Goal: Task Accomplishment & Management: Manage account settings

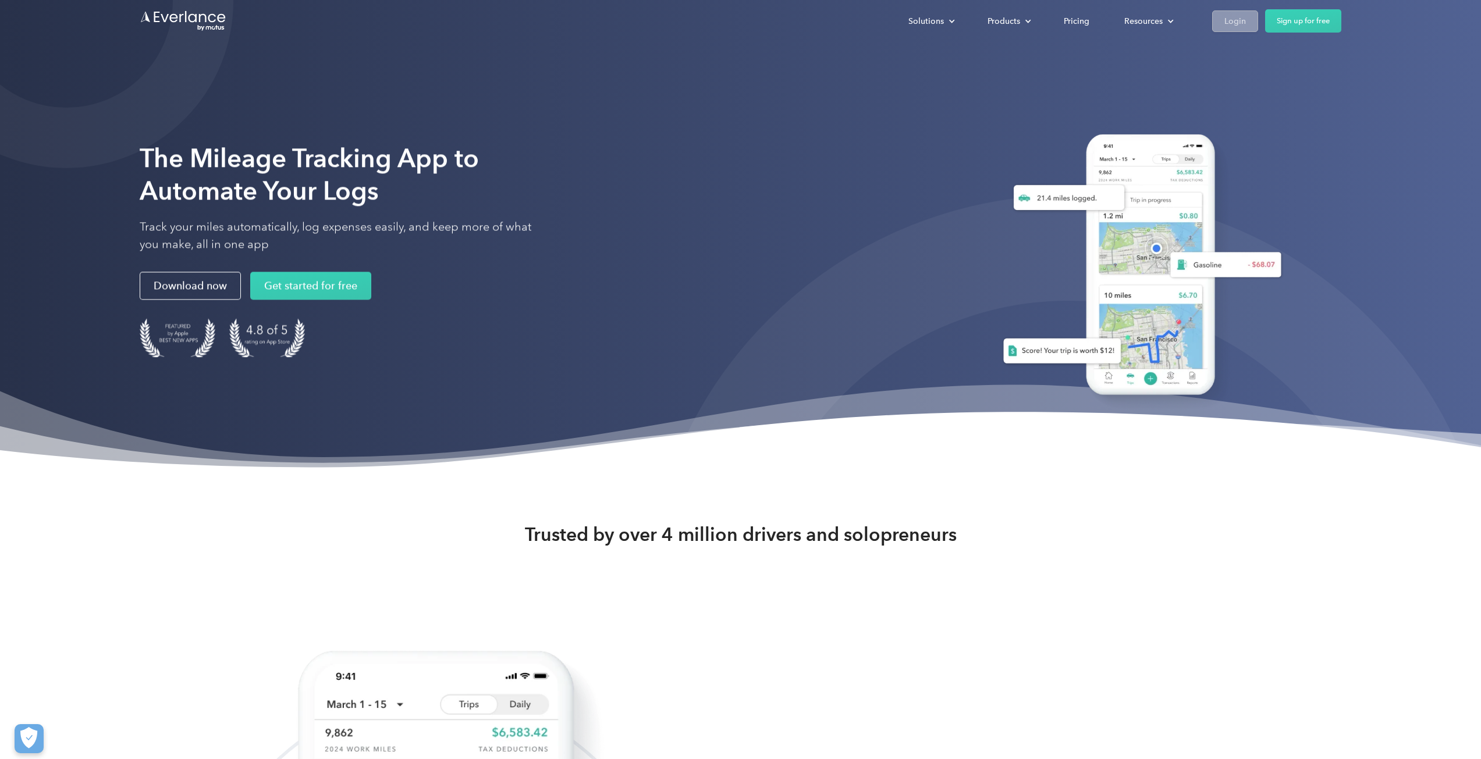
click at [1236, 19] on div "Login" at bounding box center [1235, 21] width 22 height 15
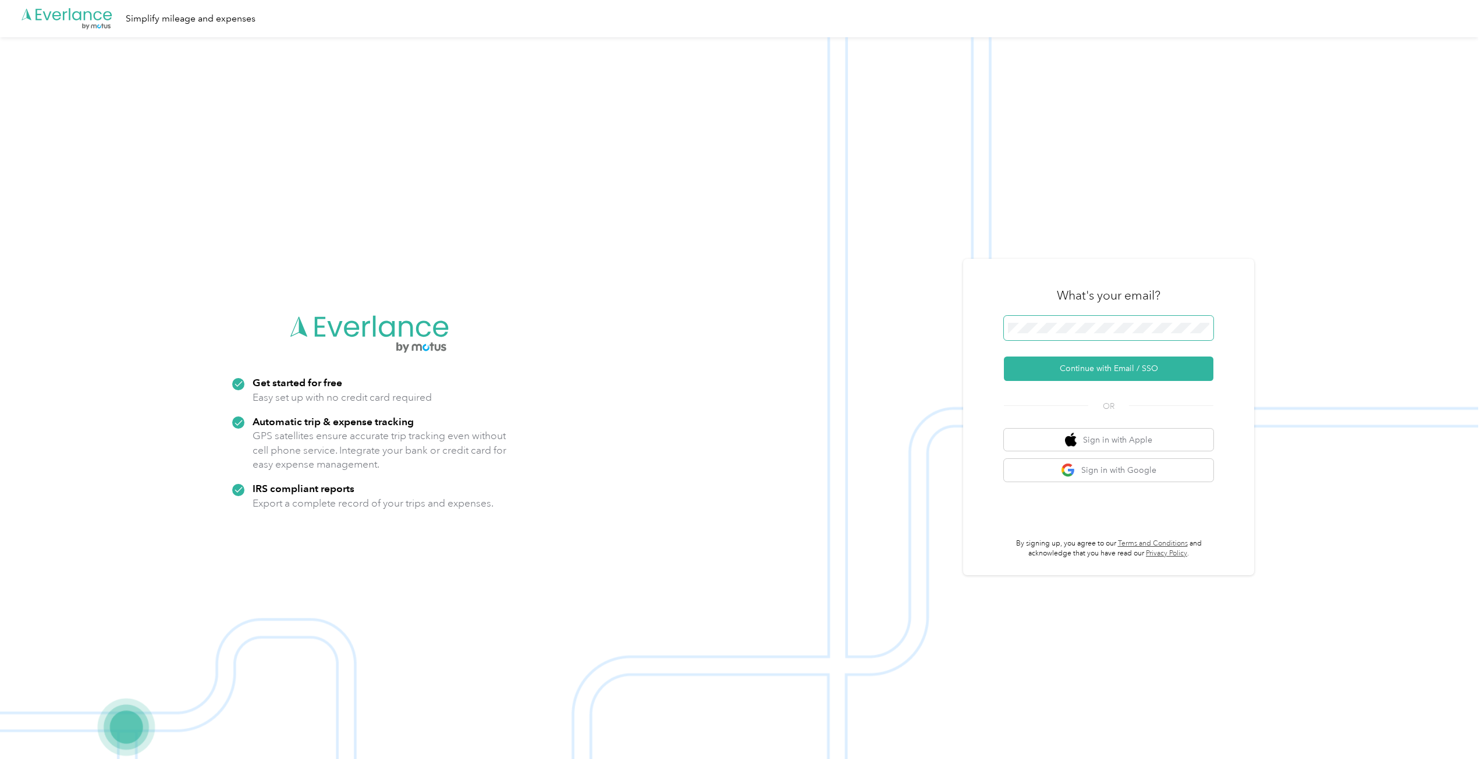
click at [1071, 317] on span at bounding box center [1108, 328] width 209 height 24
click at [1056, 367] on button "Continue with Email / SSO" at bounding box center [1108, 369] width 209 height 24
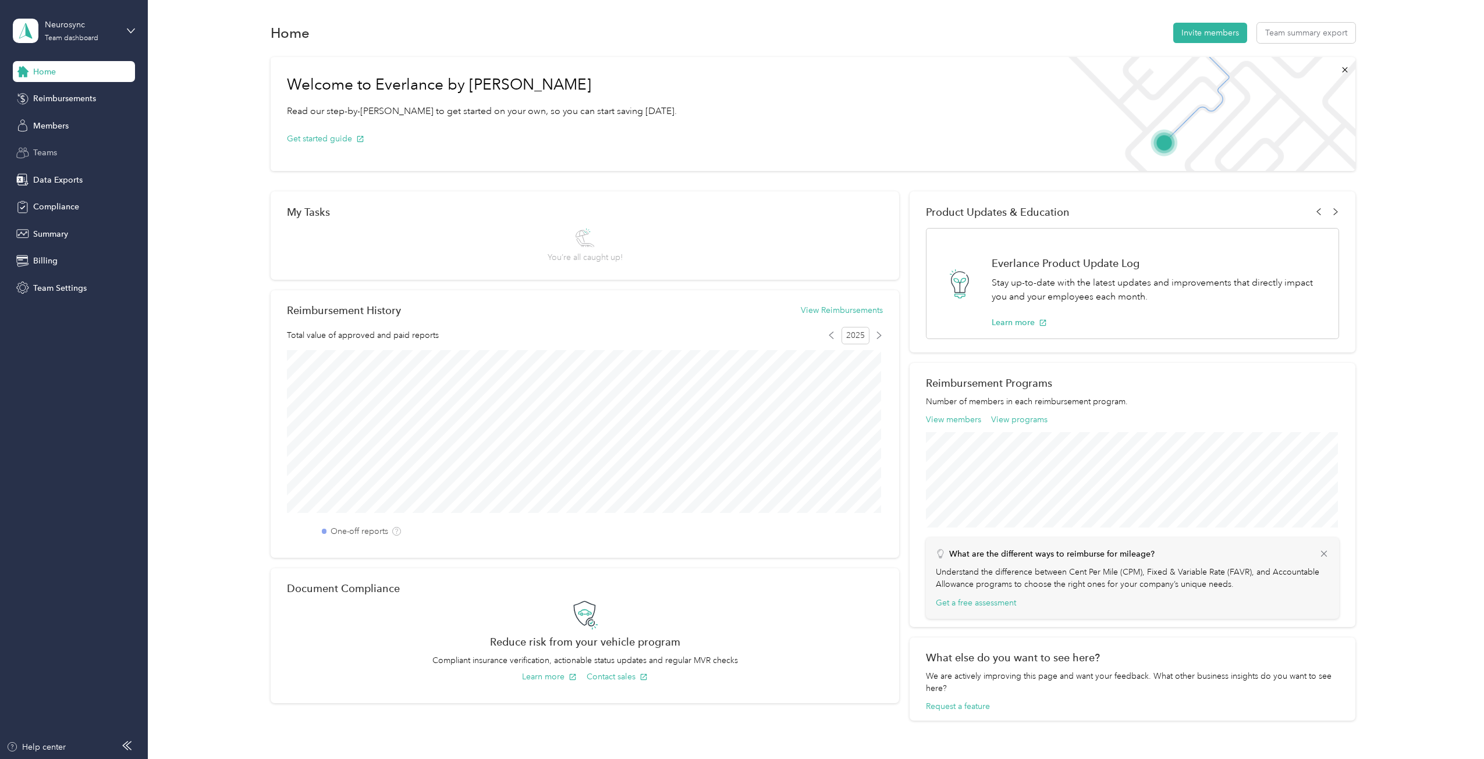
click at [49, 152] on span "Teams" at bounding box center [45, 153] width 24 height 12
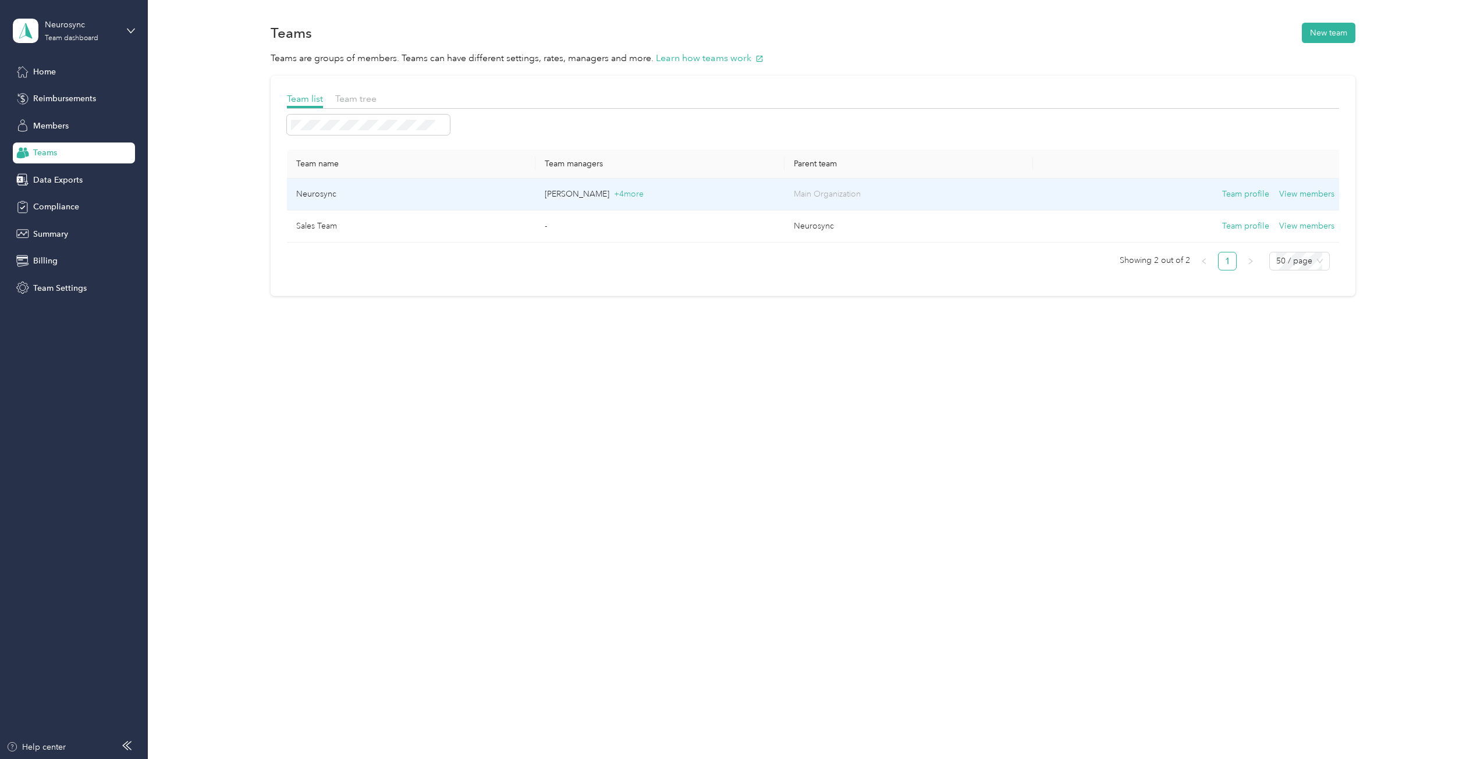
click at [316, 193] on td "Neurosync" at bounding box center [411, 195] width 248 height 32
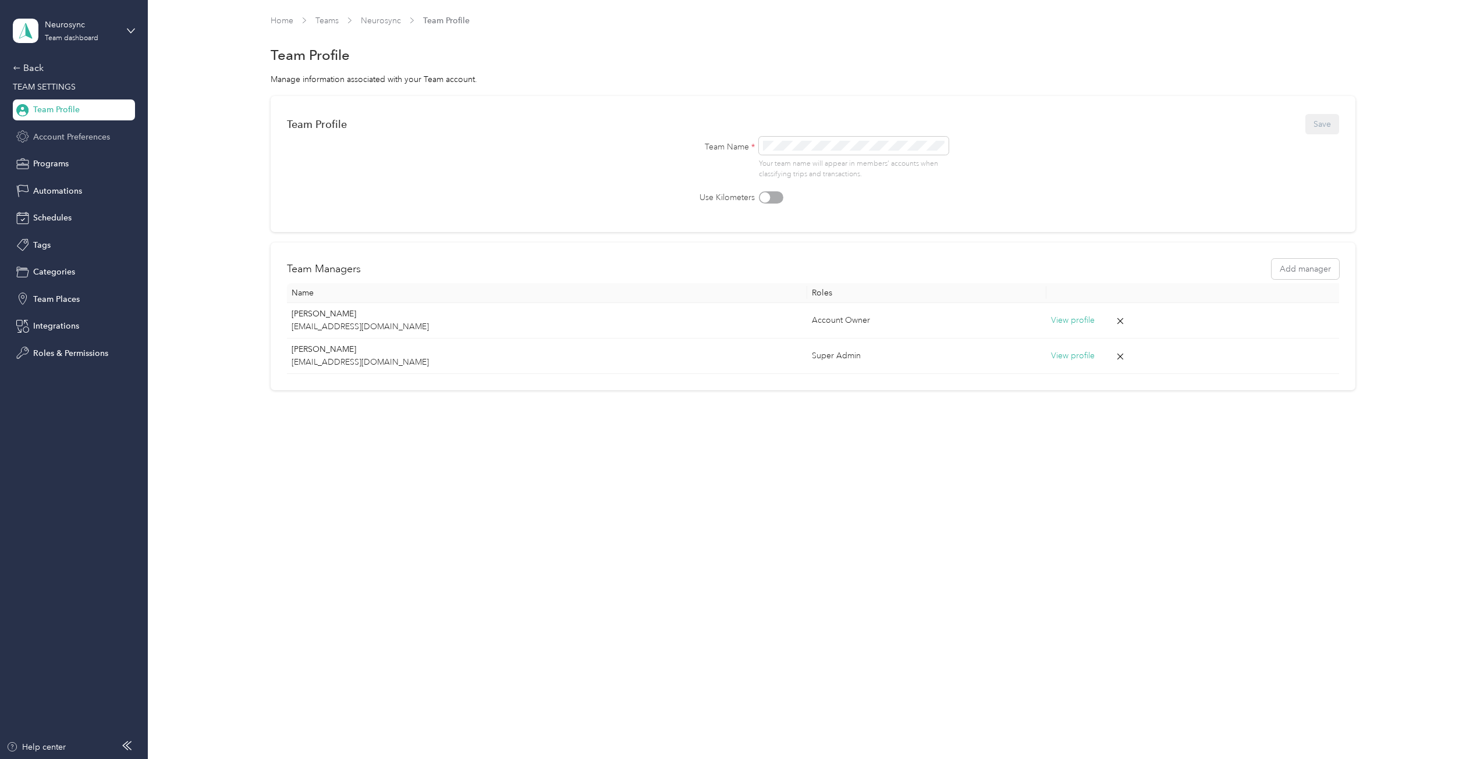
click at [59, 135] on span "Account Preferences" at bounding box center [71, 137] width 77 height 12
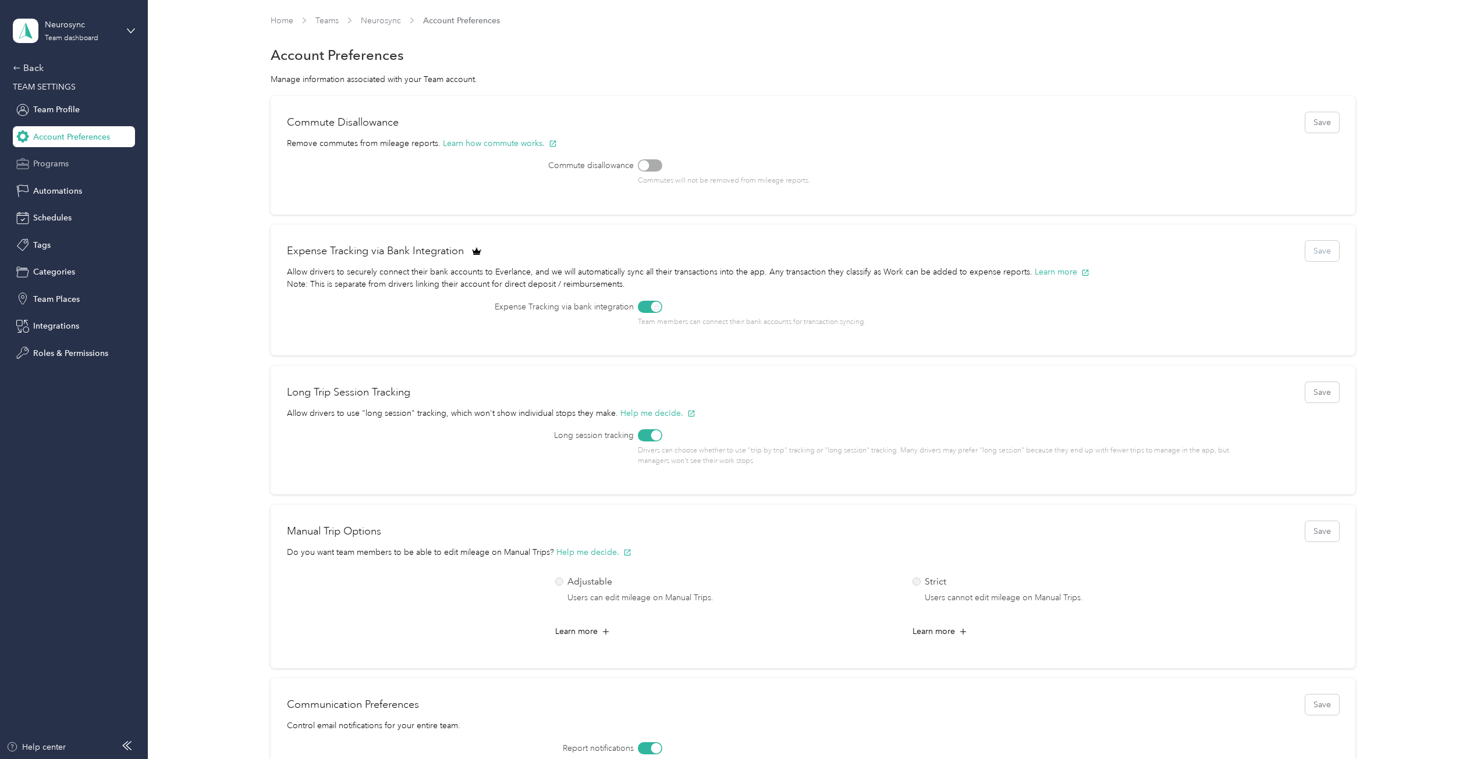
click at [58, 168] on span "Programs" at bounding box center [50, 164] width 35 height 12
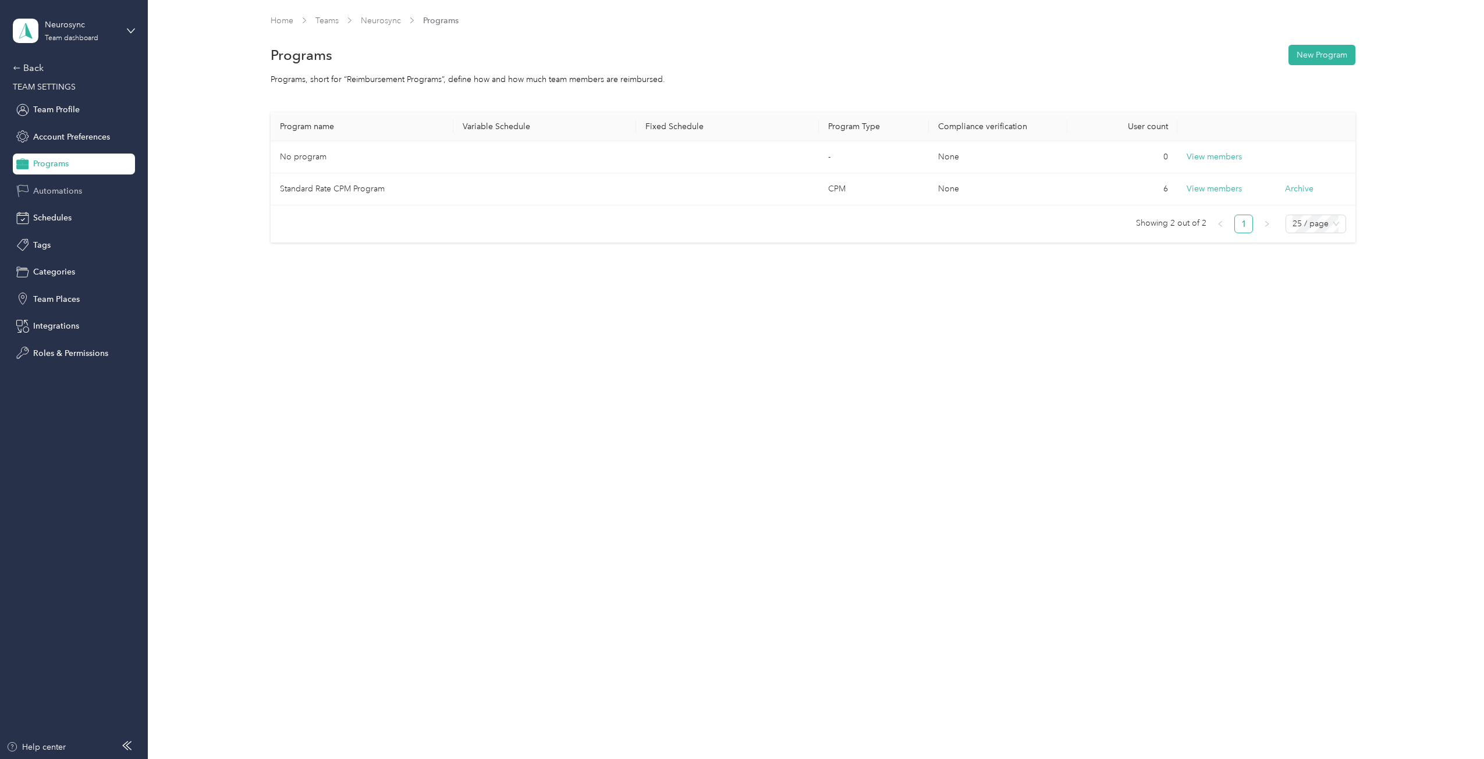
click at [59, 190] on span "Automations" at bounding box center [57, 191] width 49 height 12
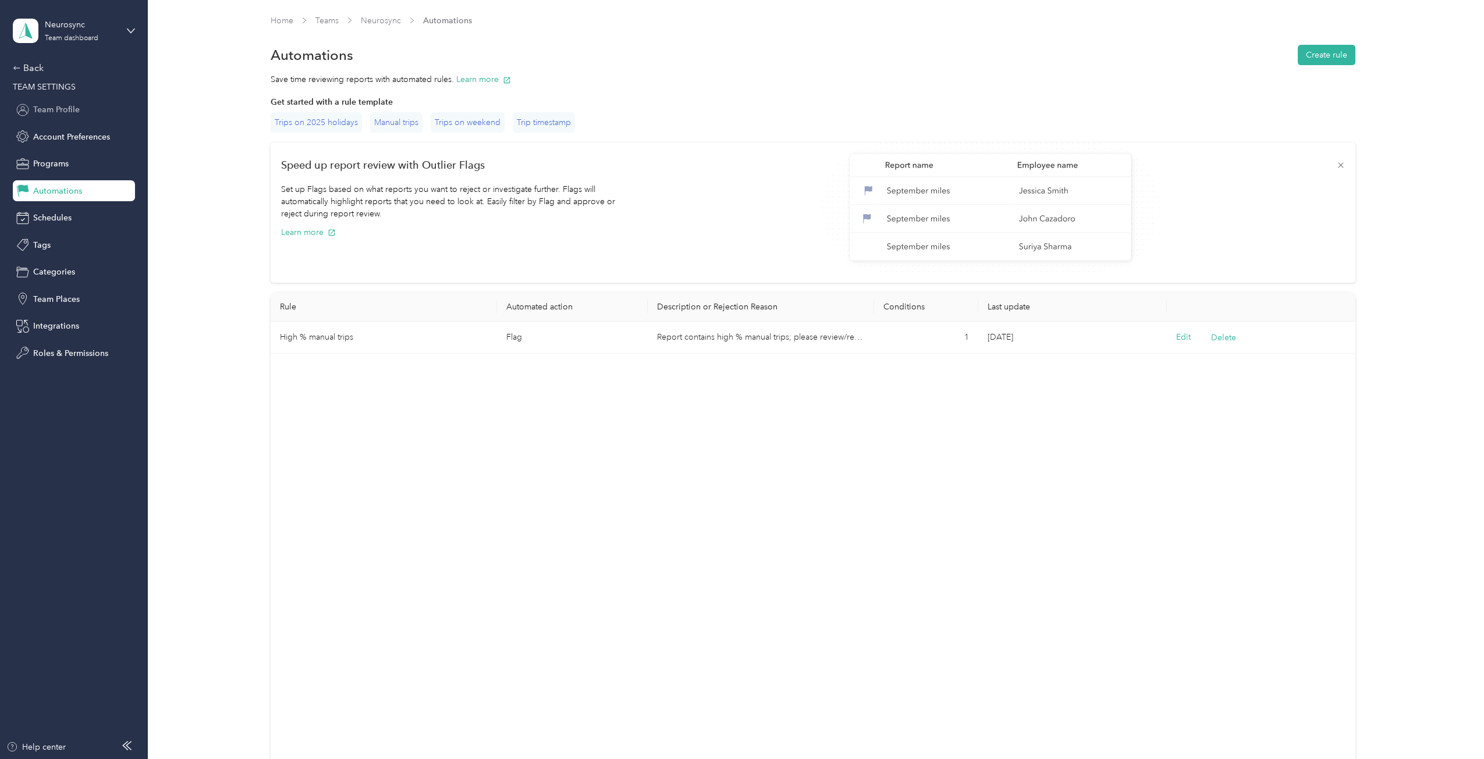
click at [61, 116] on span "Team Profile" at bounding box center [56, 110] width 47 height 12
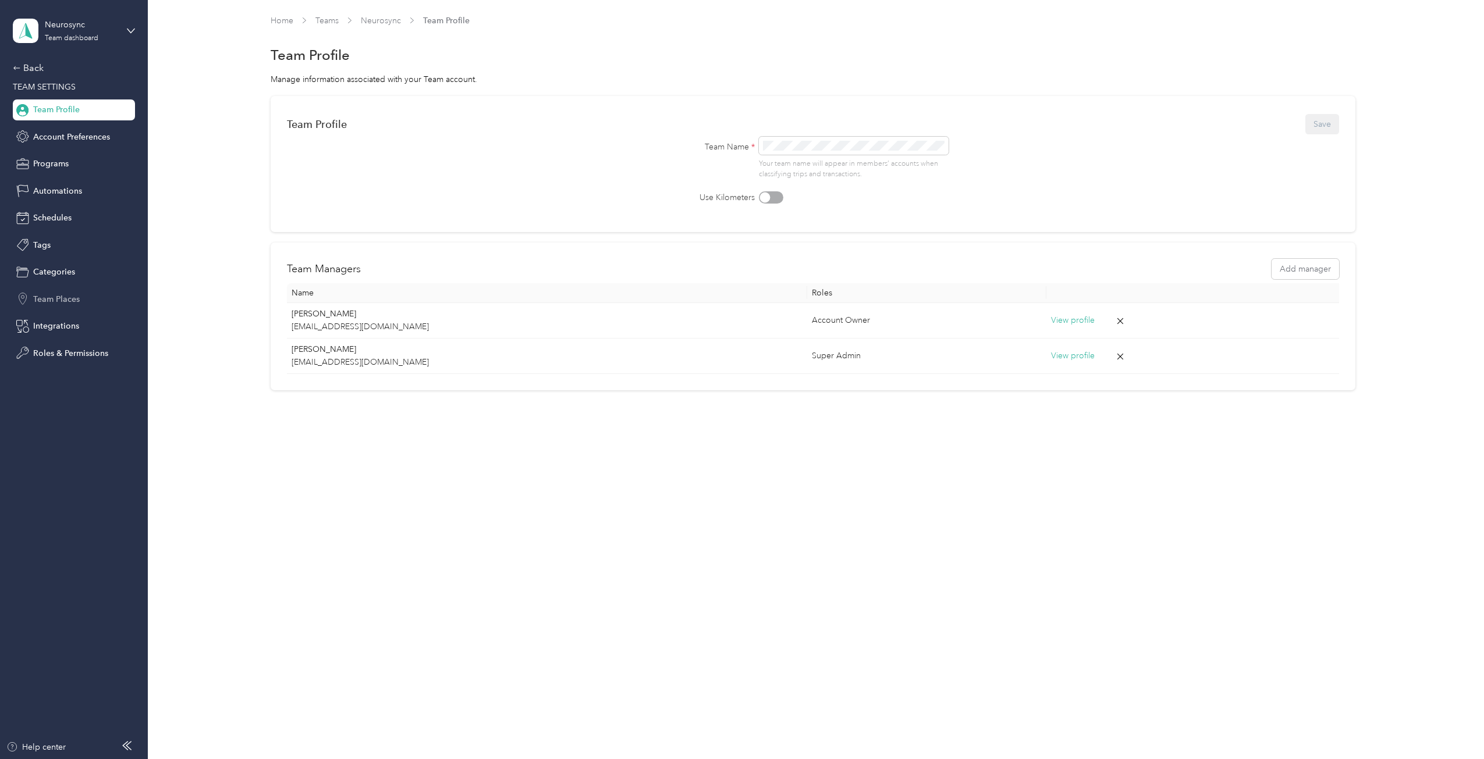
click at [61, 301] on span "Team Places" at bounding box center [56, 299] width 47 height 12
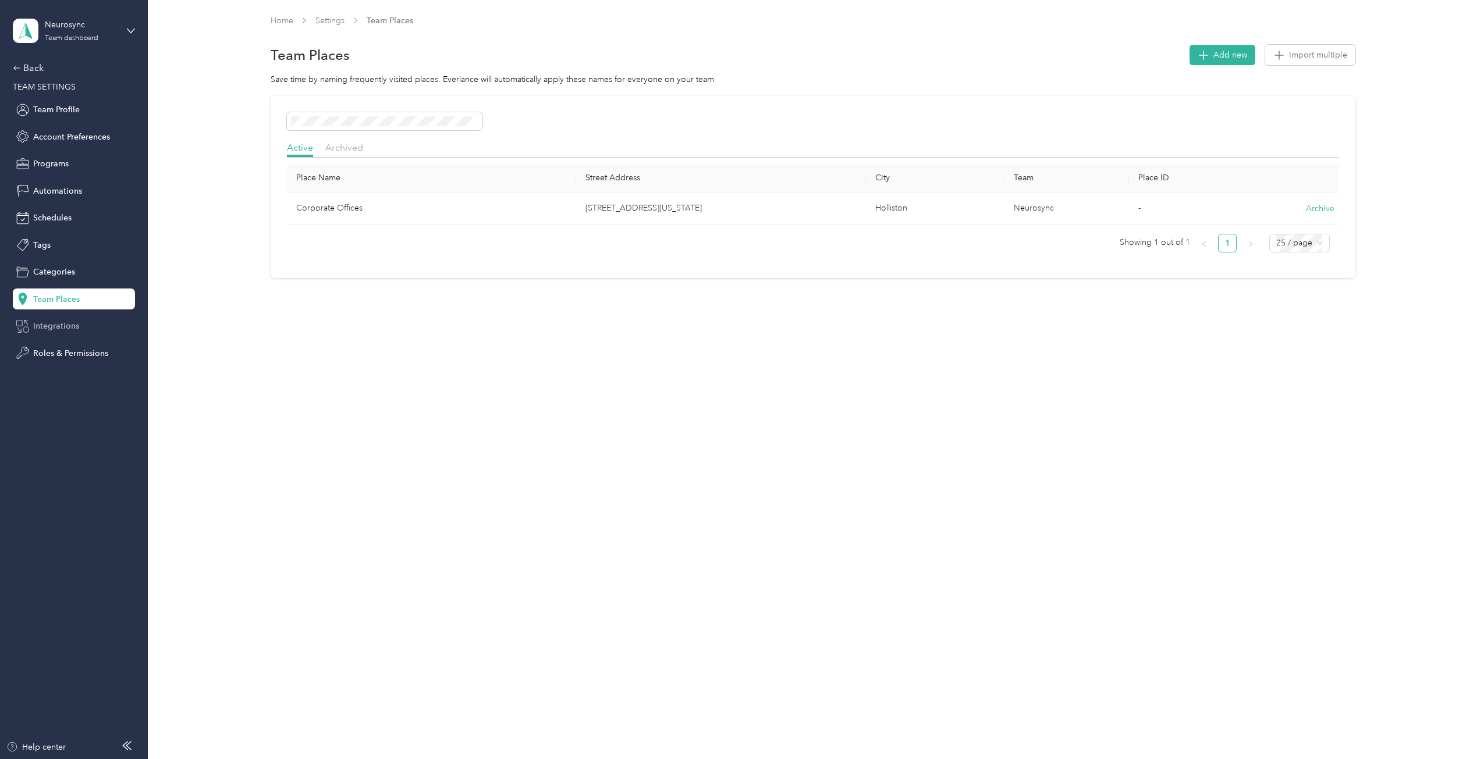
click at [55, 327] on span "Integrations" at bounding box center [56, 326] width 46 height 12
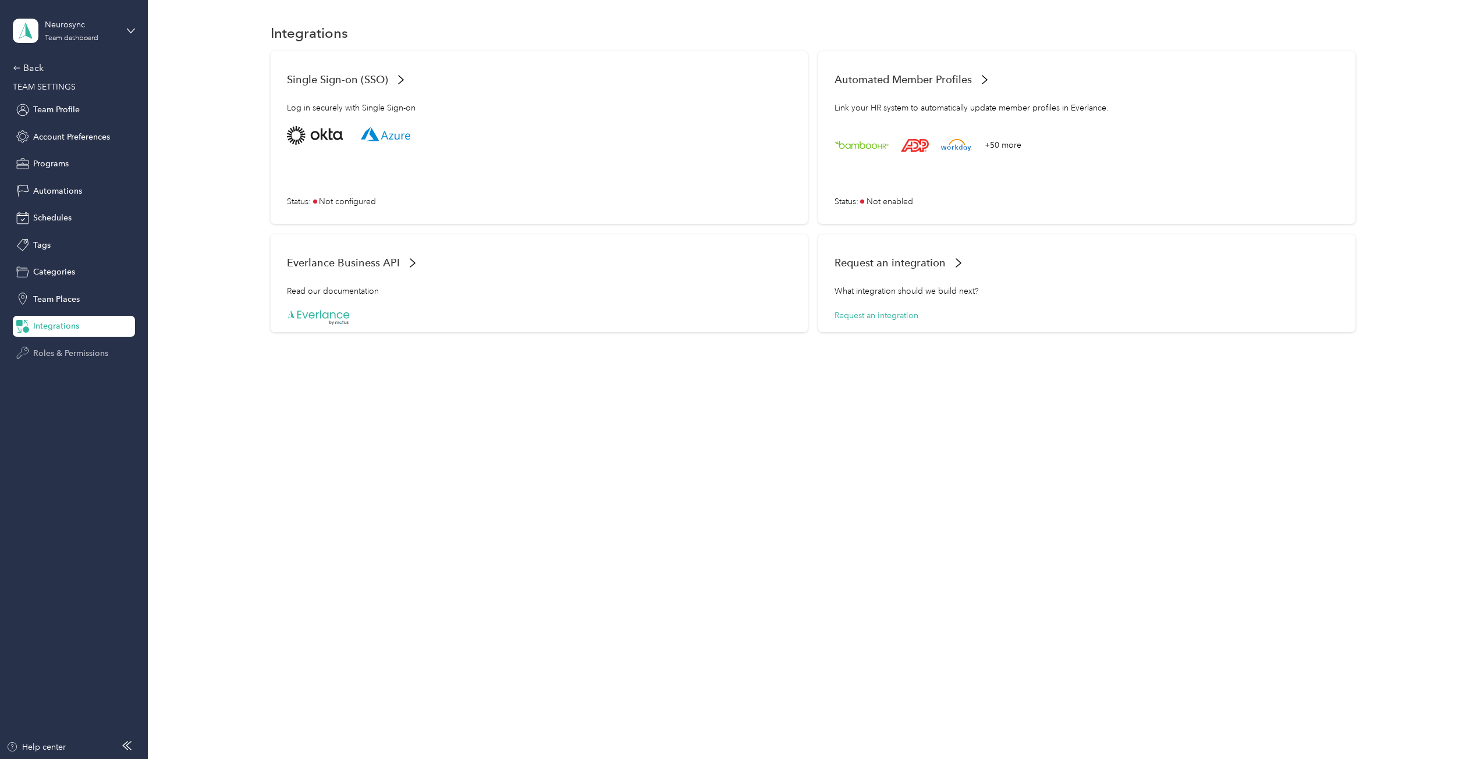
click at [55, 355] on span "Roles & Permissions" at bounding box center [70, 353] width 75 height 12
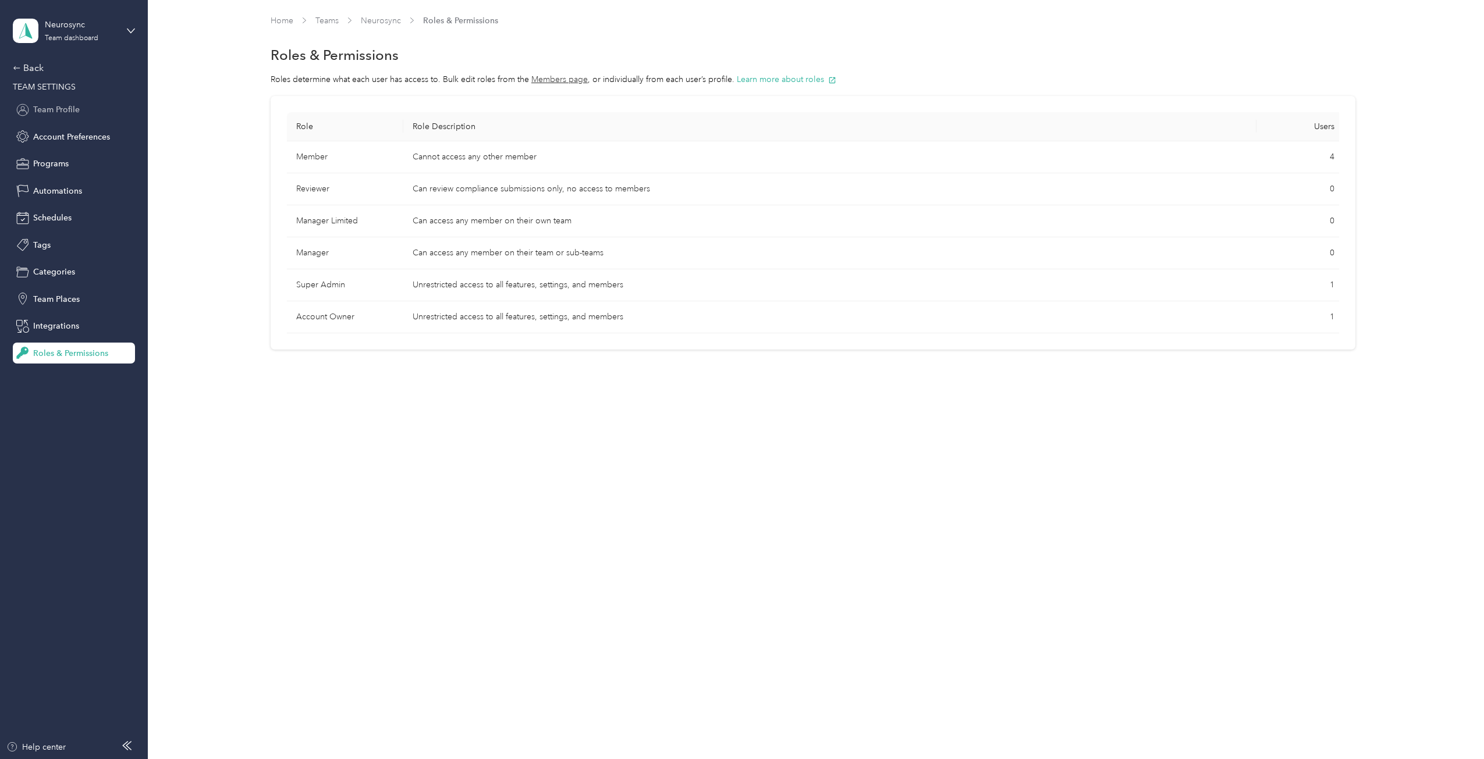
click at [44, 105] on span "Team Profile" at bounding box center [56, 110] width 47 height 12
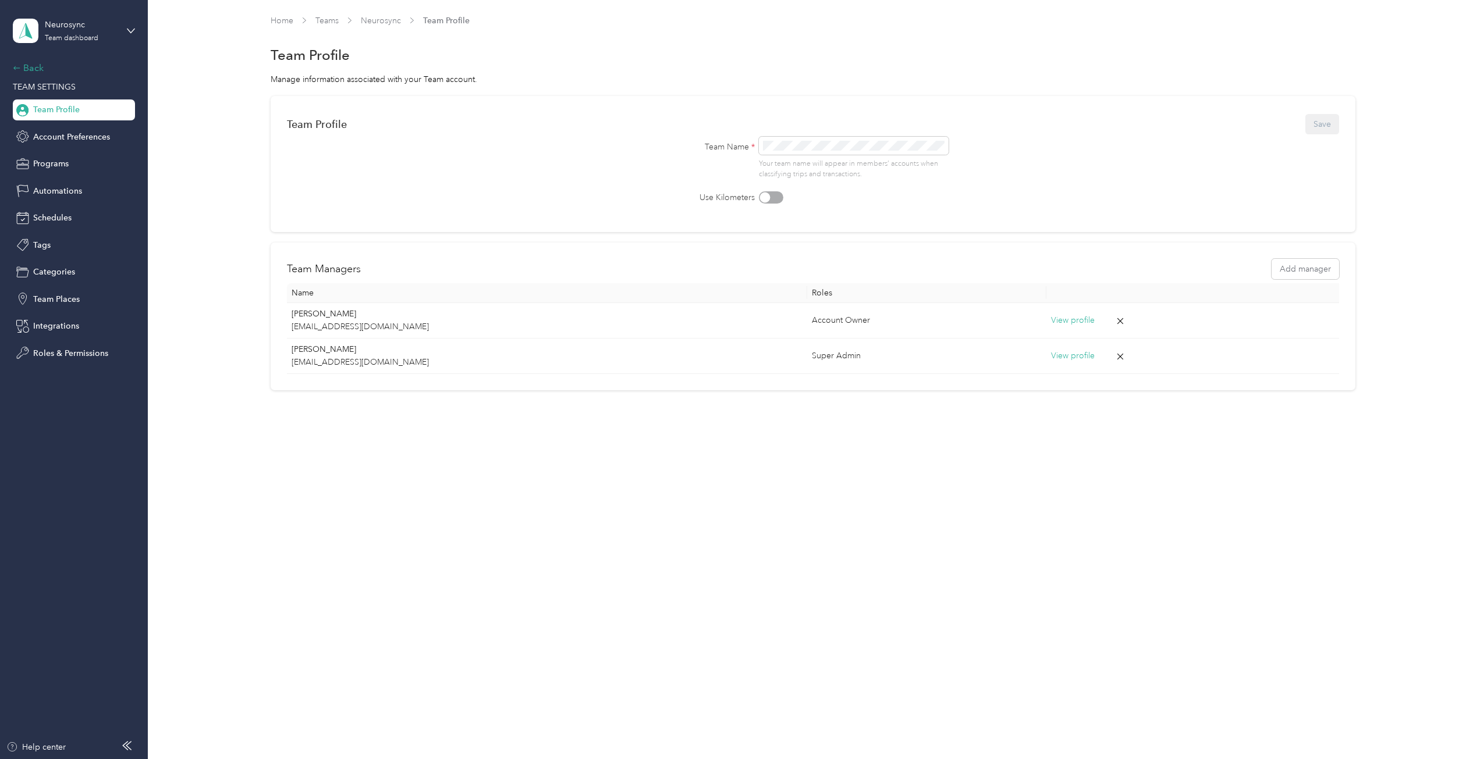
click at [21, 69] on div "Back" at bounding box center [71, 68] width 116 height 14
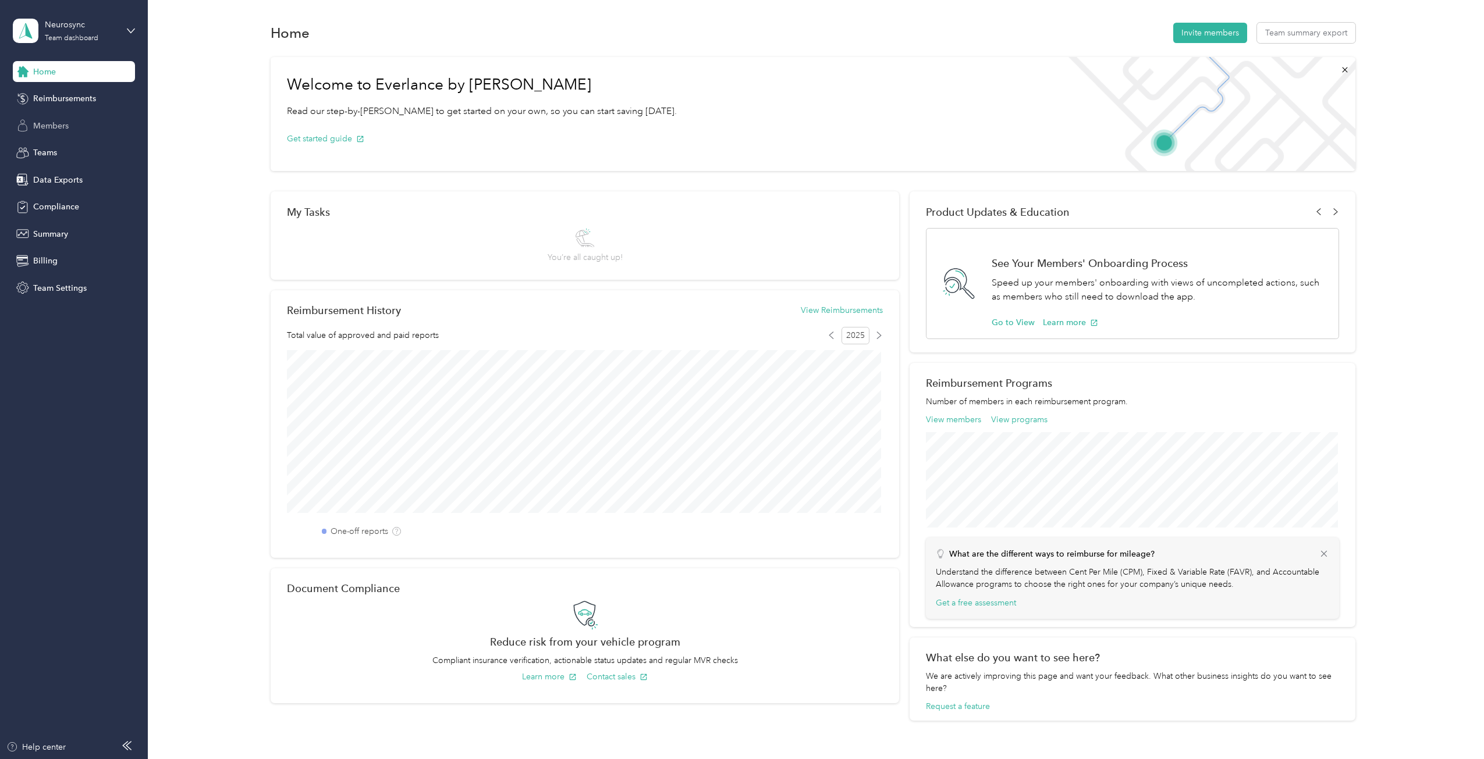
click at [52, 124] on span "Members" at bounding box center [50, 126] width 35 height 12
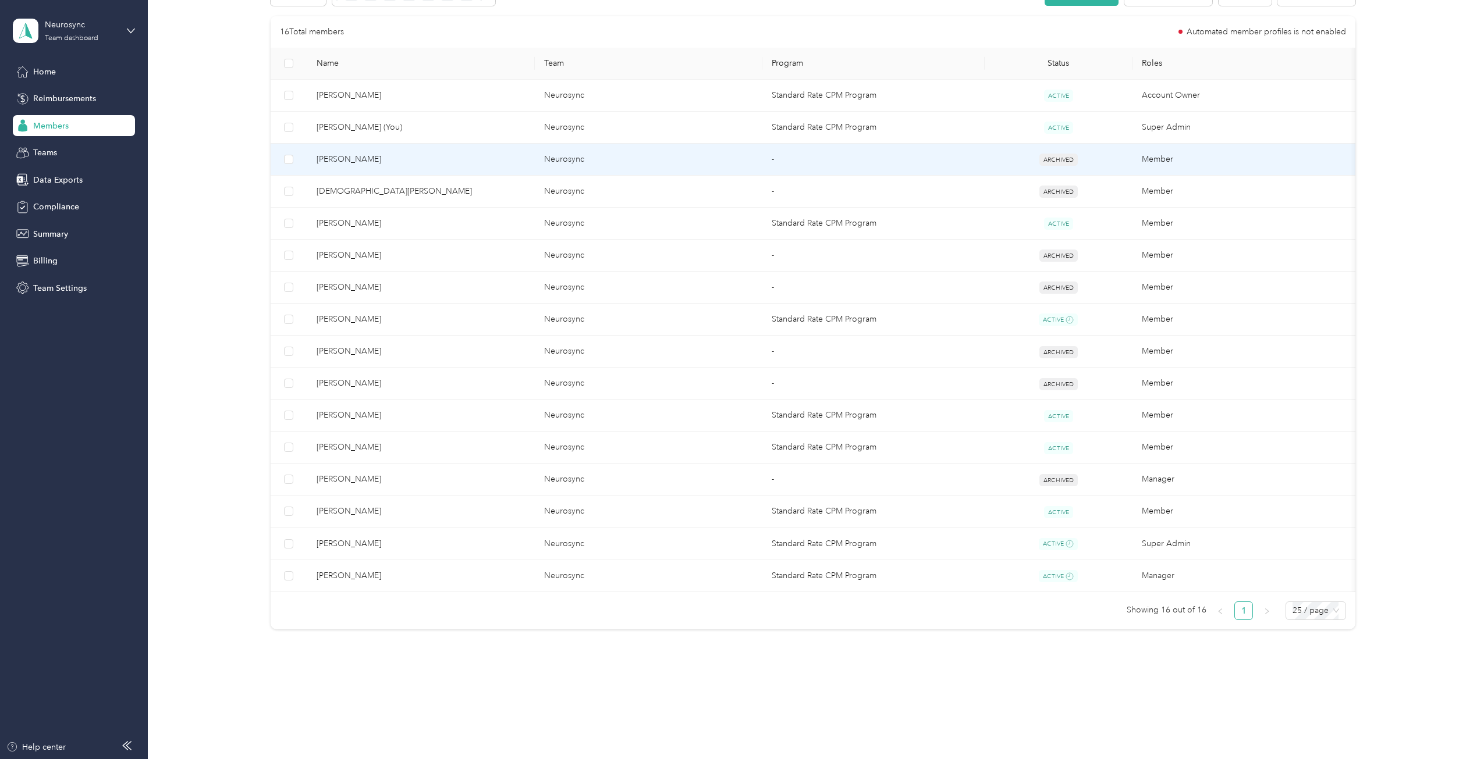
scroll to position [232, 0]
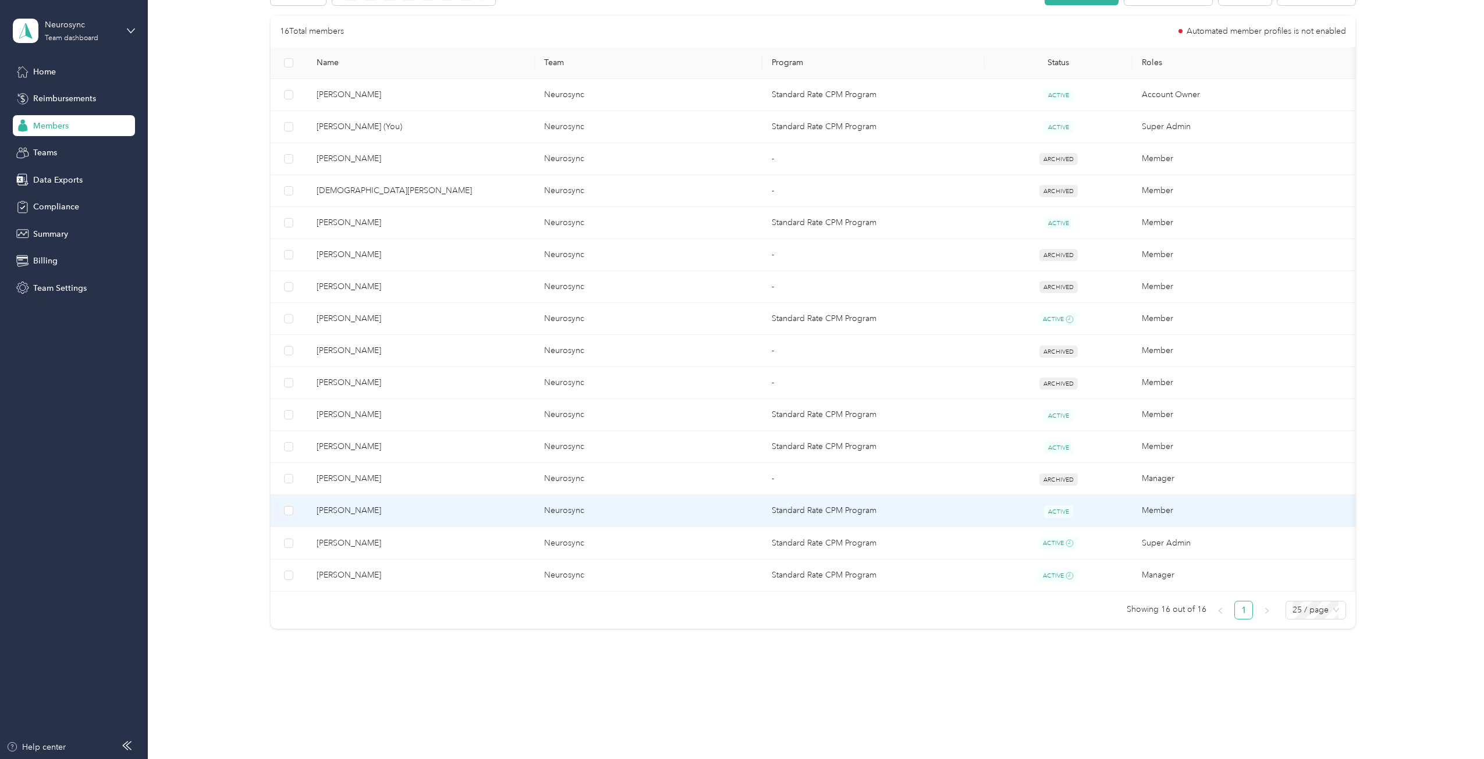
click at [336, 508] on span "Niko Pilalis" at bounding box center [420, 510] width 209 height 13
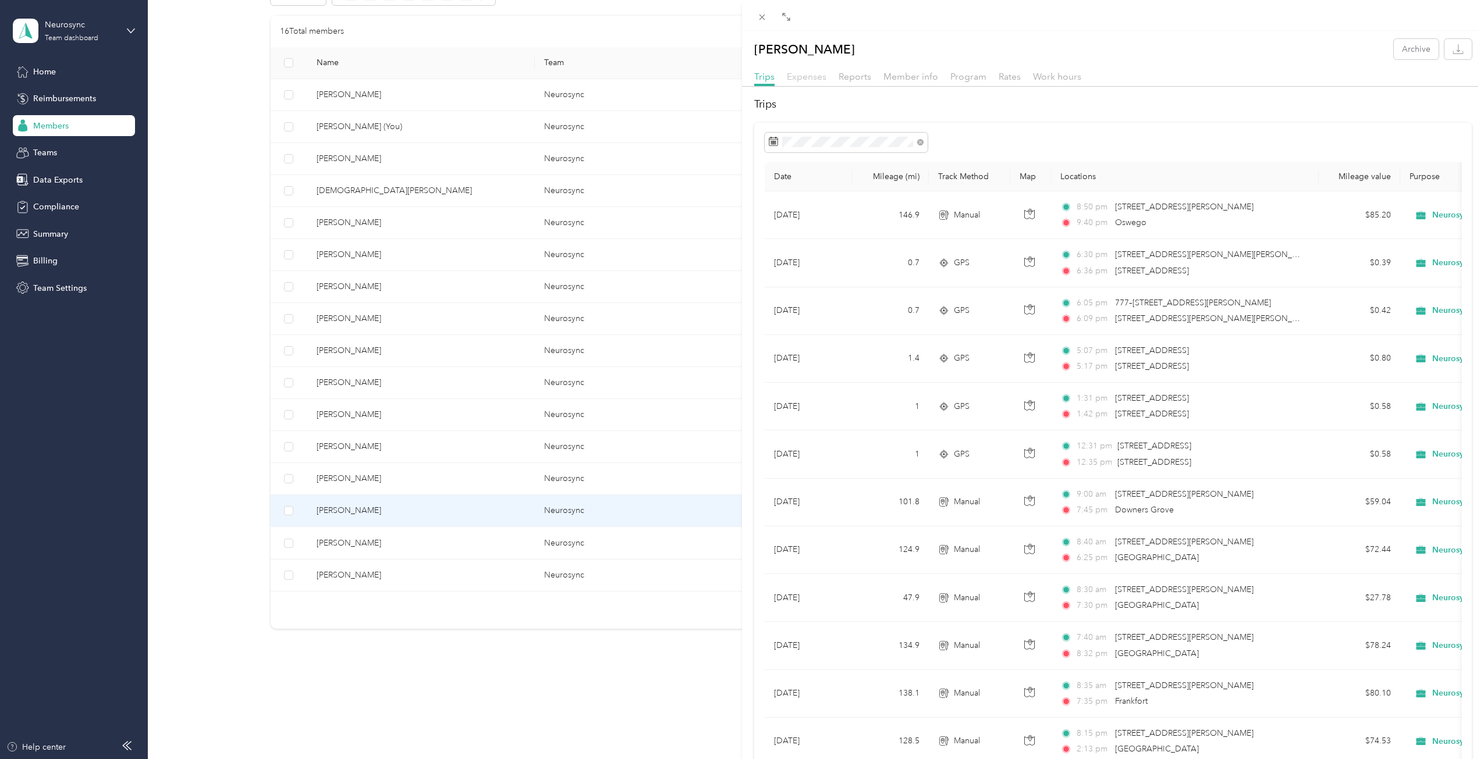
click at [814, 77] on span "Expenses" at bounding box center [807, 76] width 40 height 11
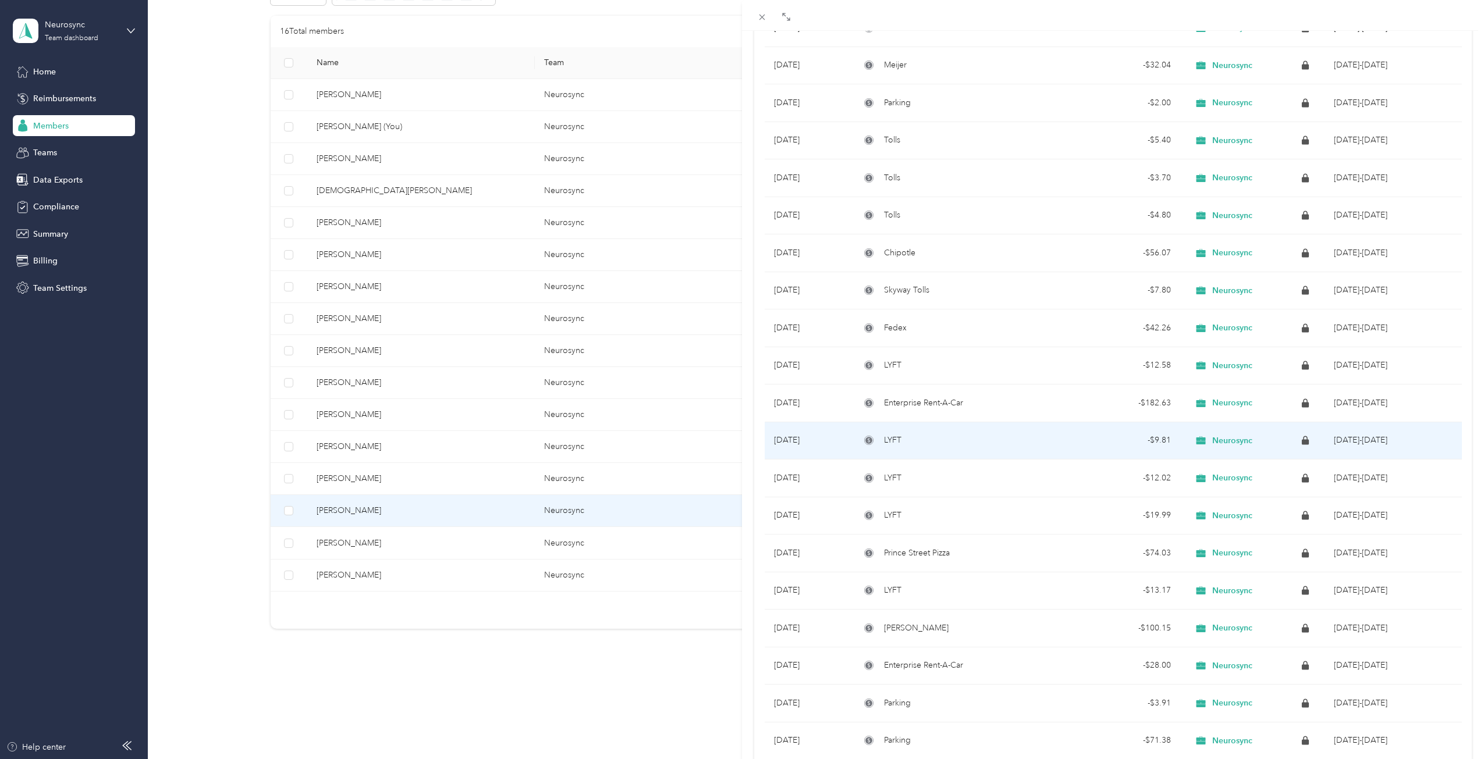
scroll to position [291, 0]
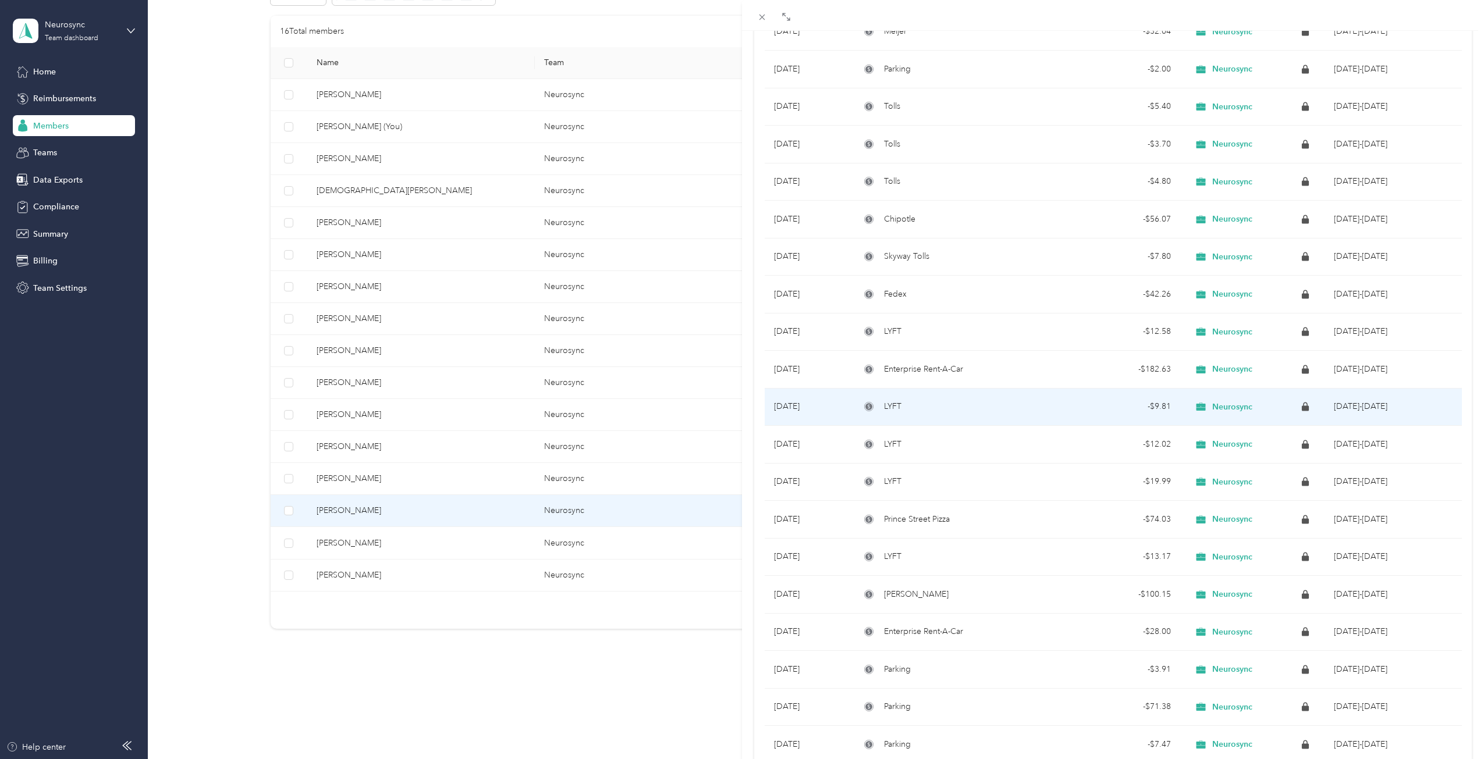
click at [866, 406] on icon at bounding box center [868, 406] width 7 height 7
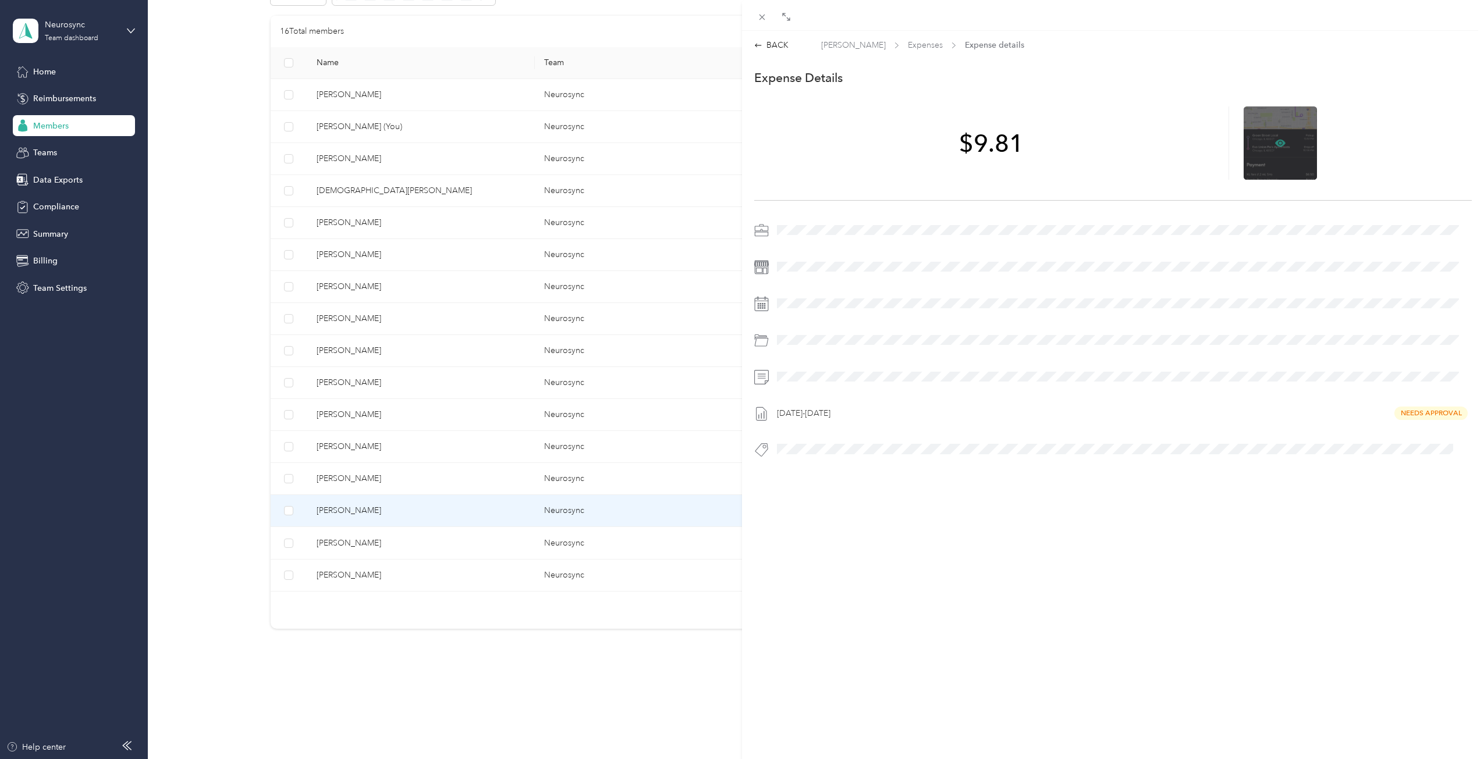
click at [1278, 144] on icon at bounding box center [1279, 142] width 3 height 3
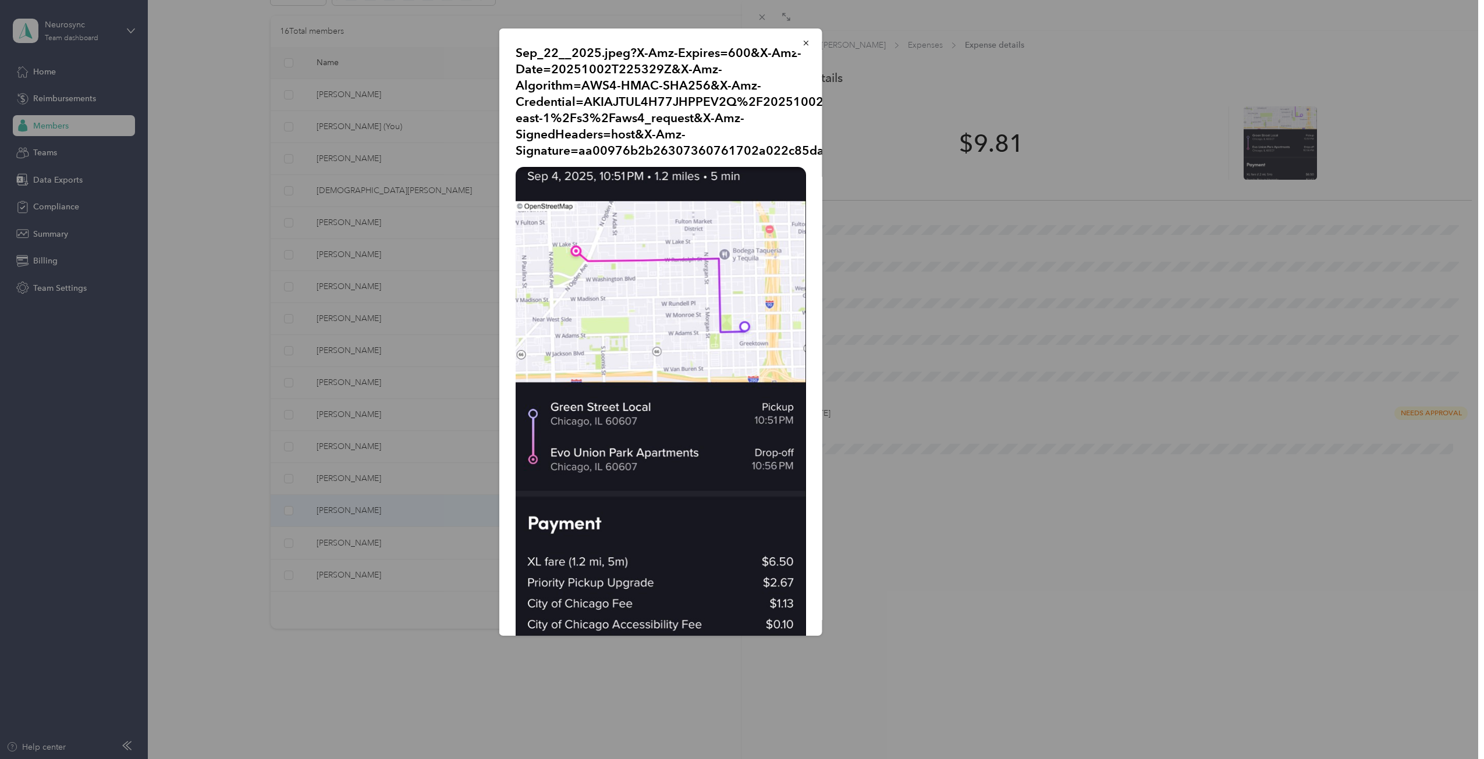
click at [921, 268] on div "Sep_22__2025.jpeg?X-Amz-Expires=600&X-Amz-Date=20251002T225329Z&X-Amz-Algorithm…" at bounding box center [903, 334] width 323 height 611
click at [802, 44] on icon "button" at bounding box center [806, 43] width 8 height 8
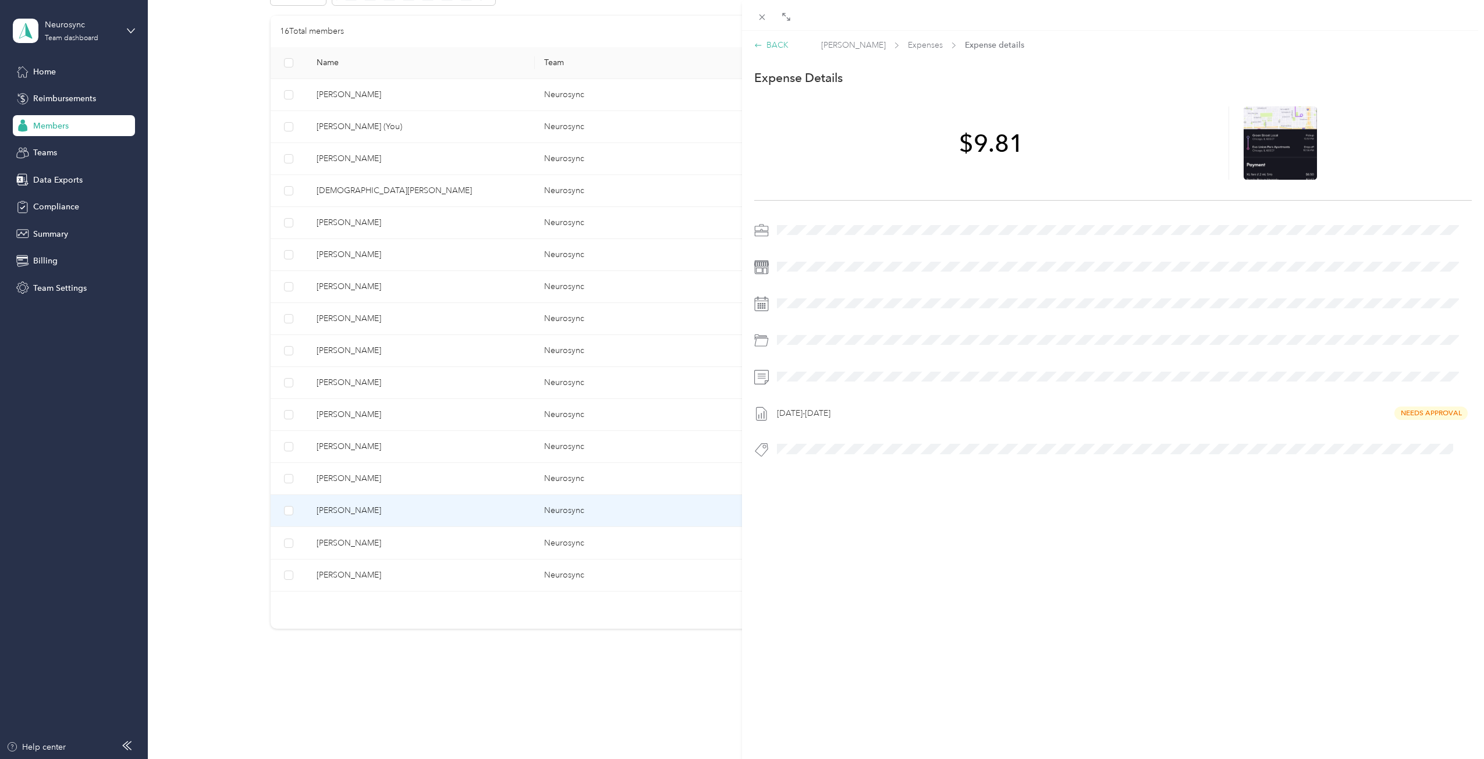
click at [756, 45] on icon at bounding box center [758, 44] width 6 height 3
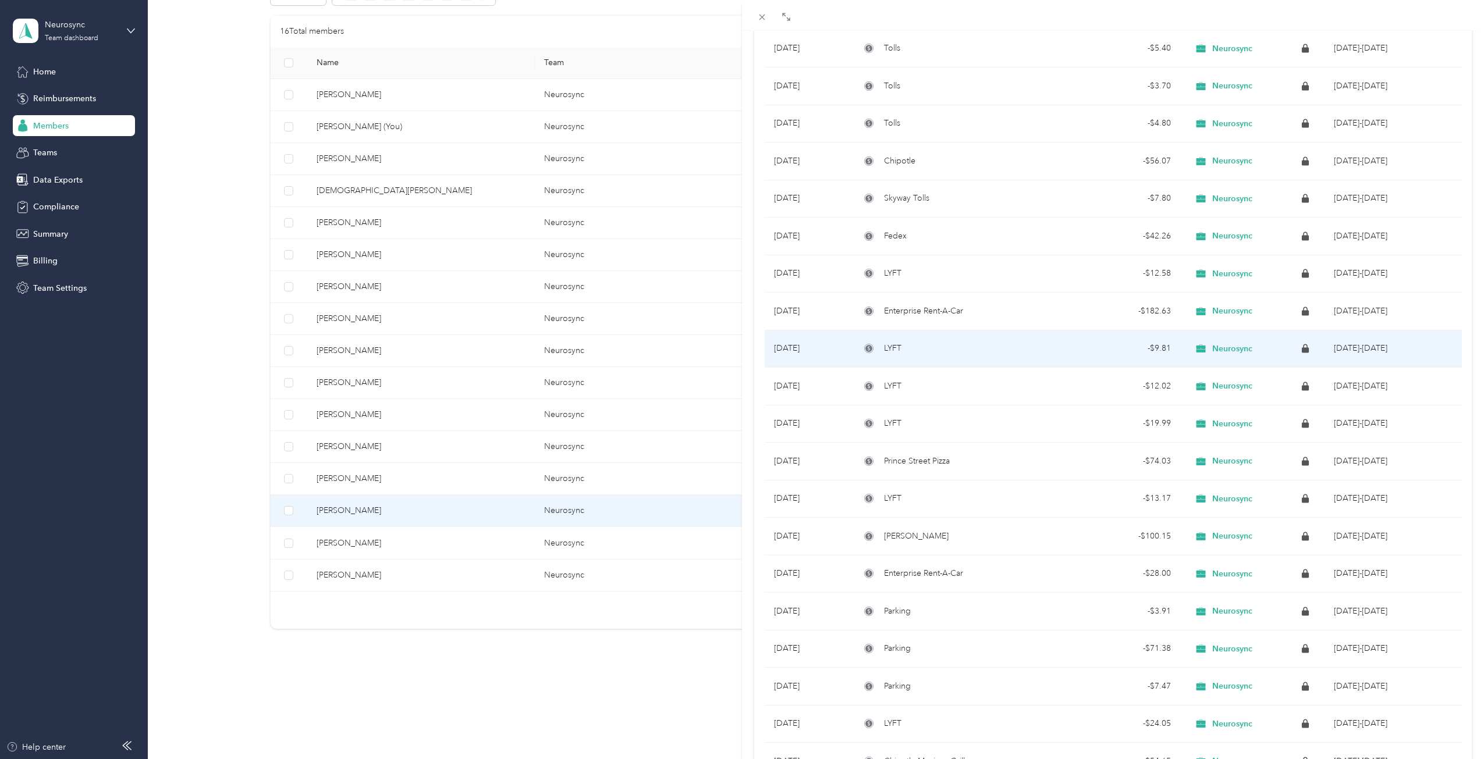
scroll to position [407, 0]
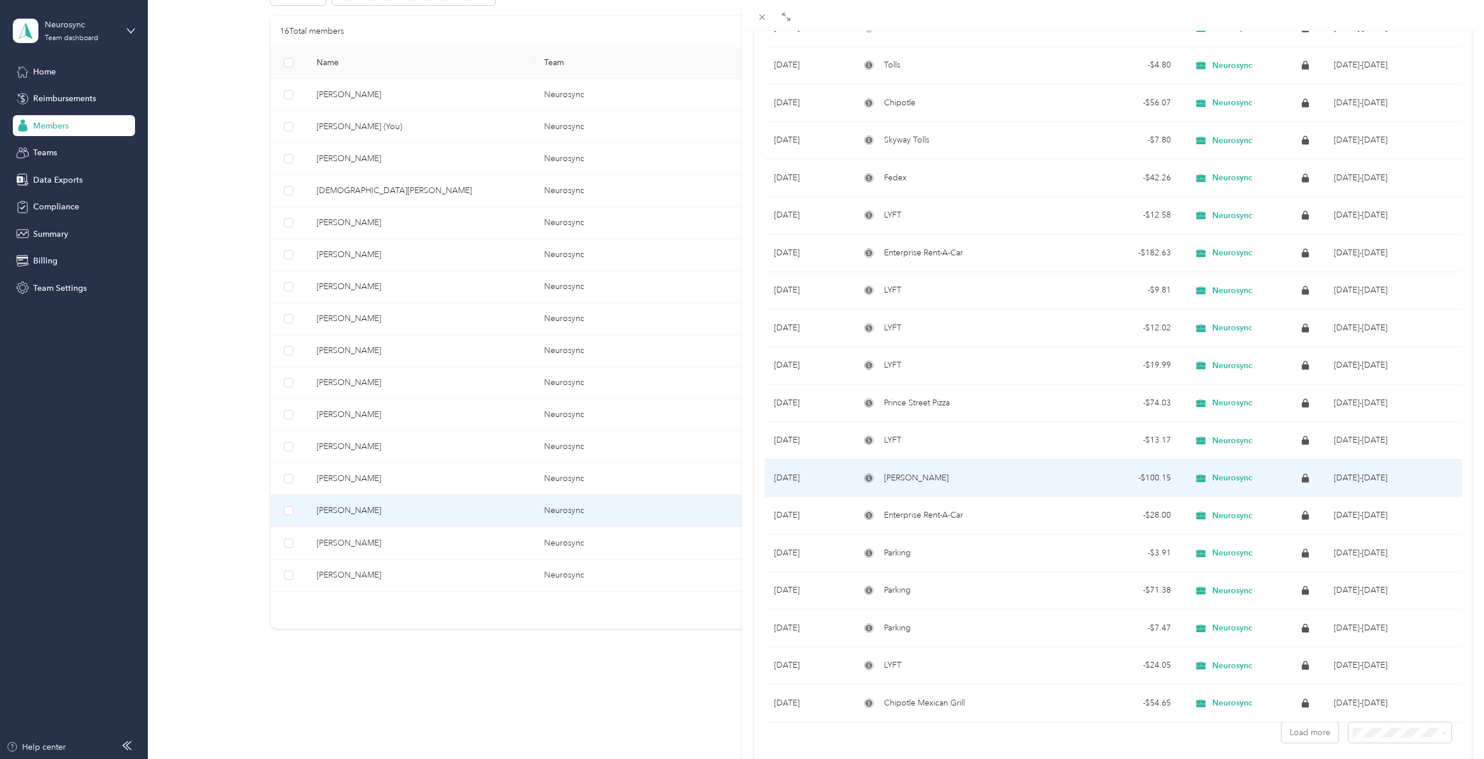
click at [870, 479] on icon at bounding box center [868, 478] width 7 height 7
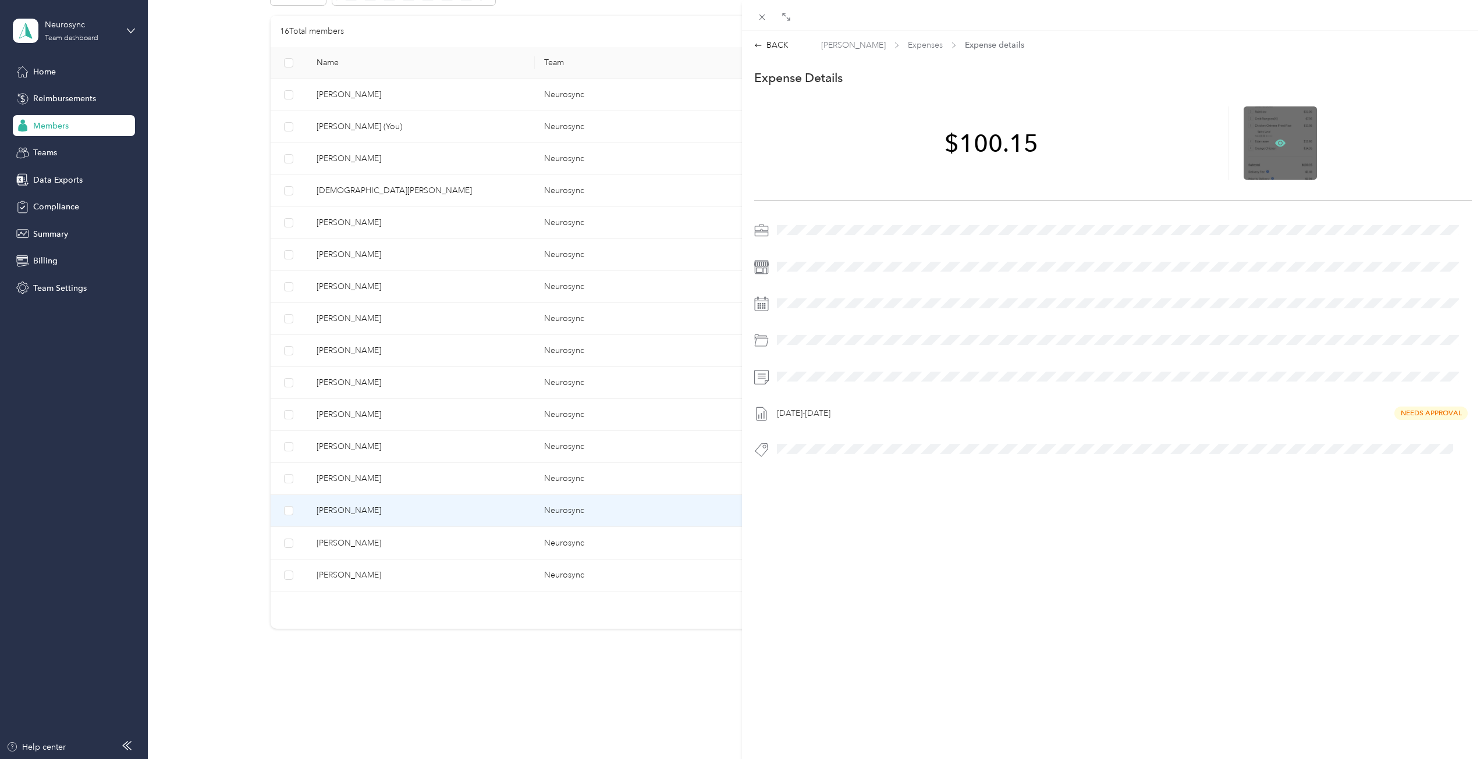
click at [1275, 143] on icon at bounding box center [1280, 142] width 10 height 7
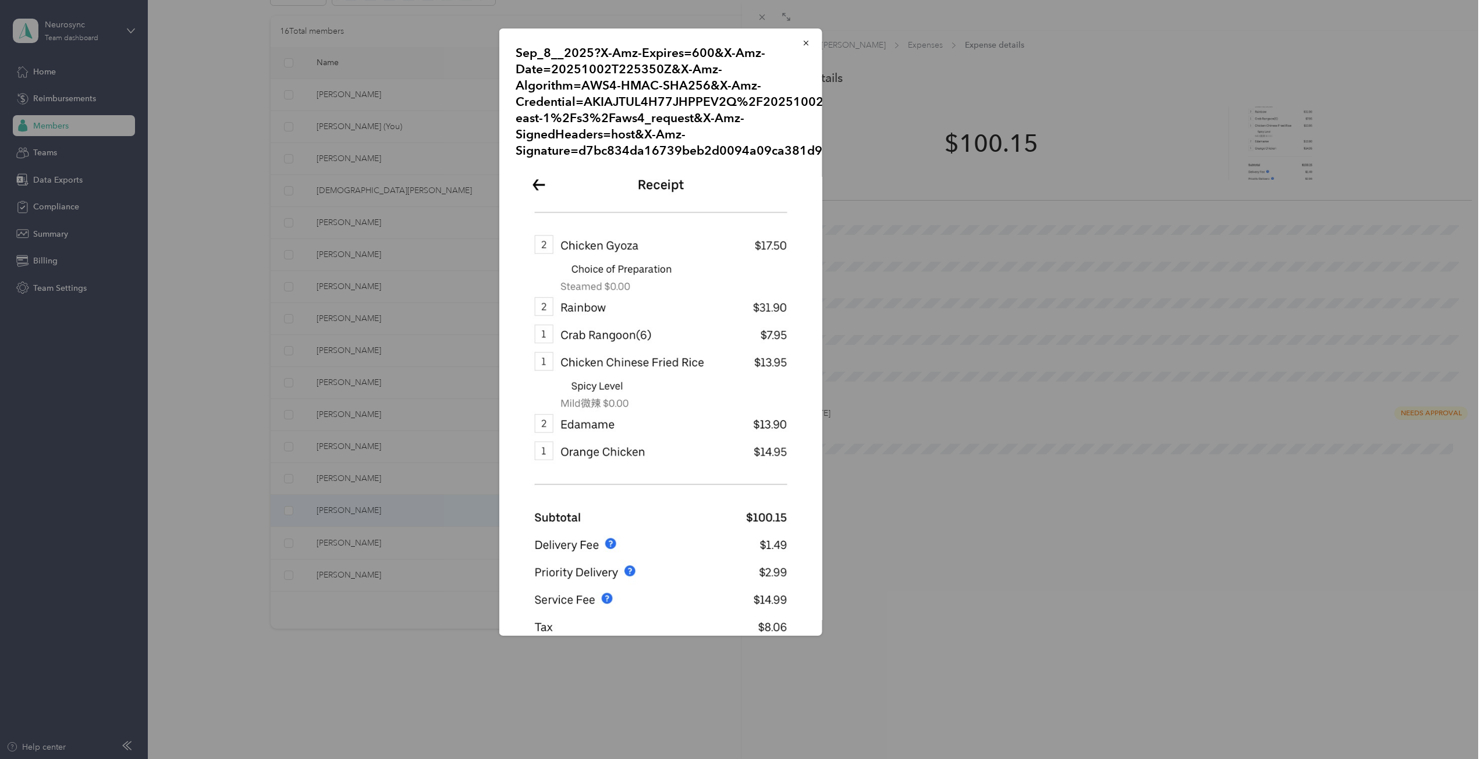
click at [985, 243] on div "Sep_8__2025?X-Amz-Expires=600&X-Amz-Date=20251002T225350Z&X-Amz-Algorithm=AWS4-…" at bounding box center [903, 334] width 323 height 611
click at [803, 35] on button "button" at bounding box center [806, 43] width 24 height 20
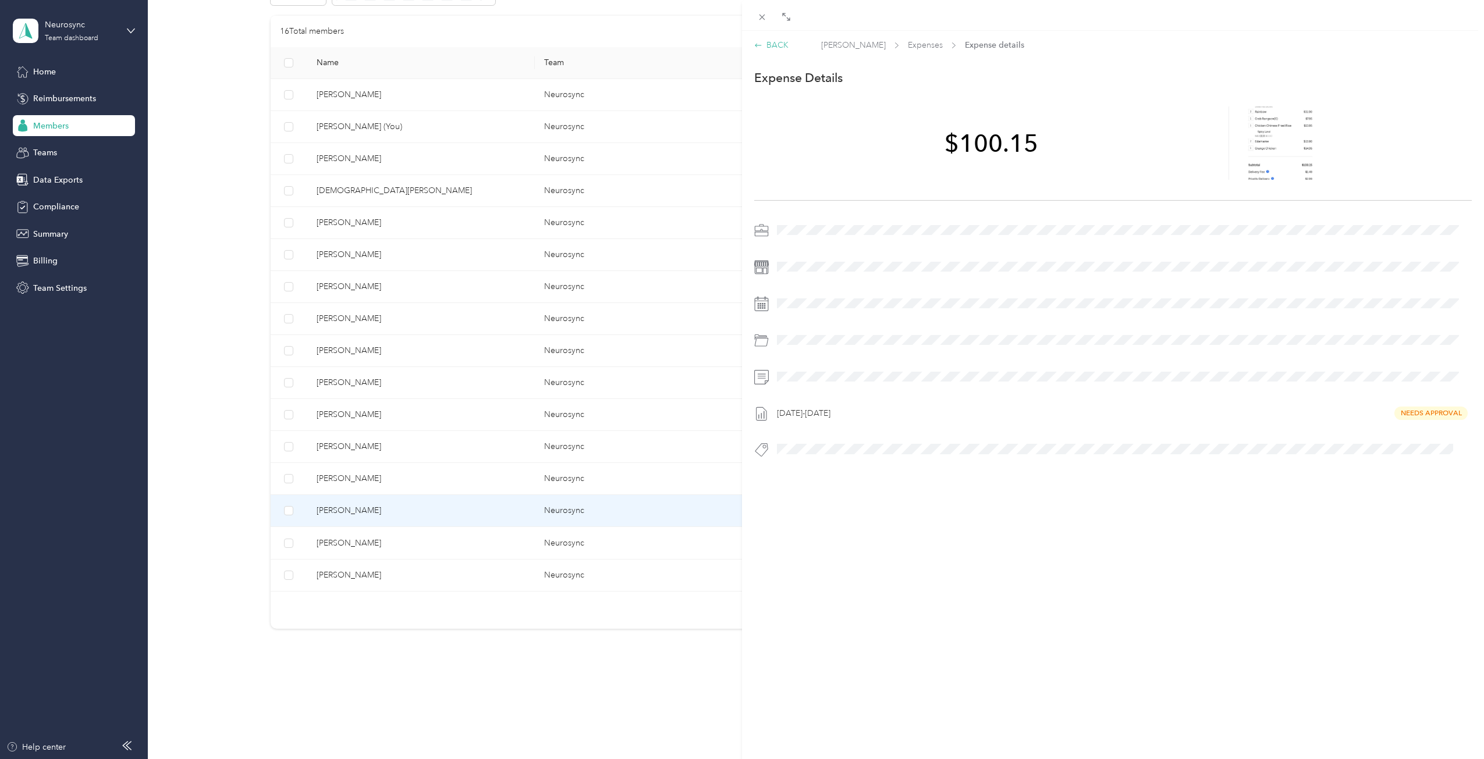
click at [755, 45] on icon at bounding box center [758, 45] width 8 height 8
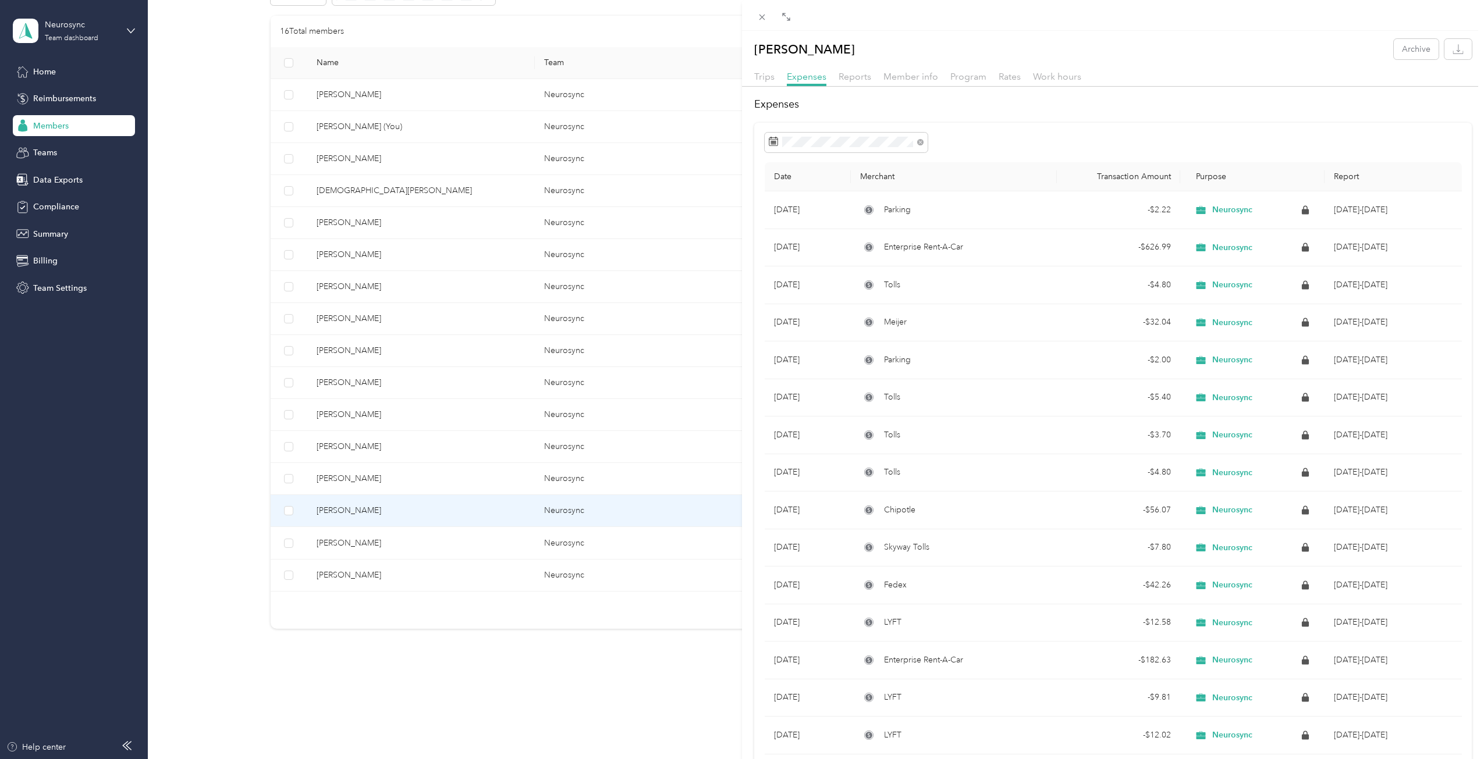
click at [863, 70] on div "Reports" at bounding box center [854, 77] width 33 height 15
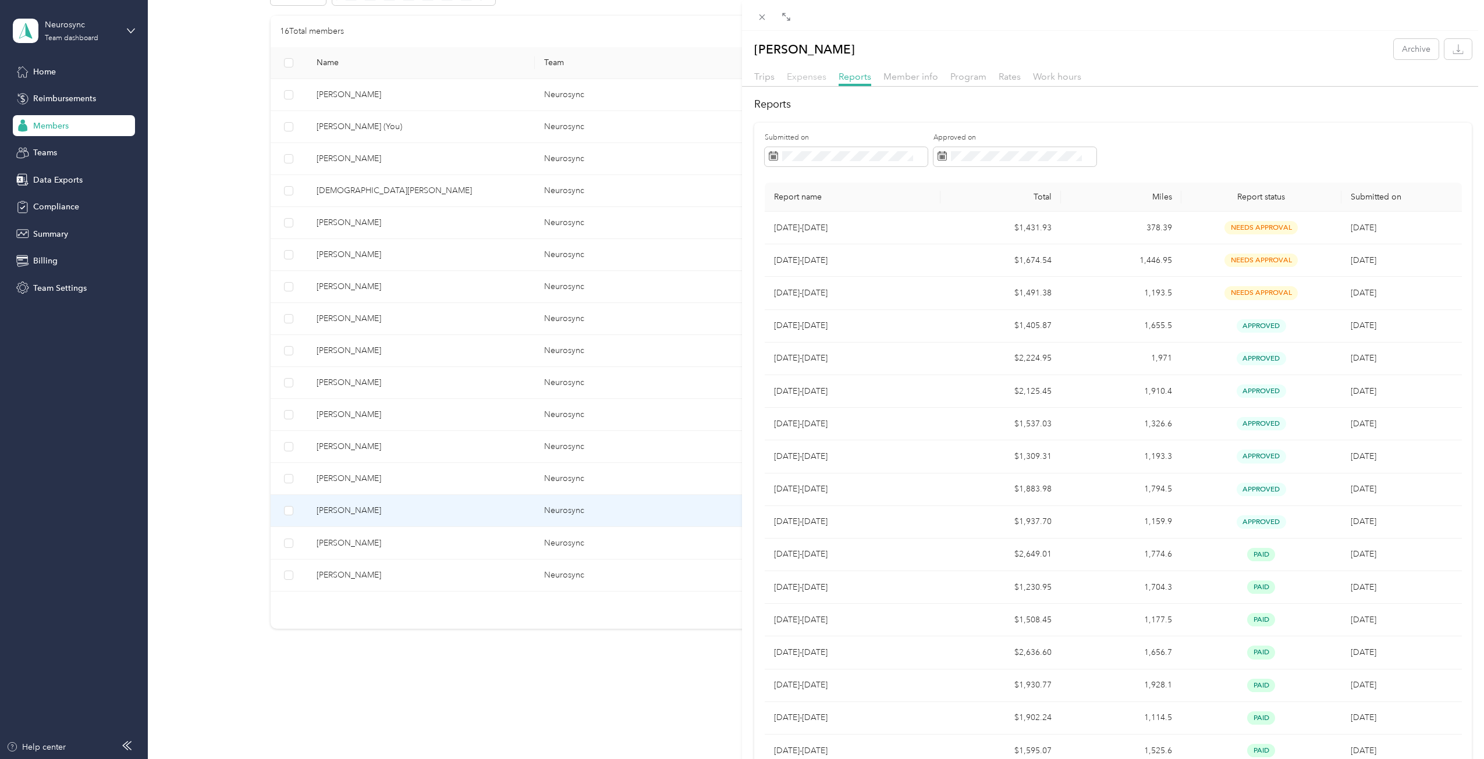
click at [820, 76] on span "Expenses" at bounding box center [807, 76] width 40 height 11
